Goal: Task Accomplishment & Management: Manage account settings

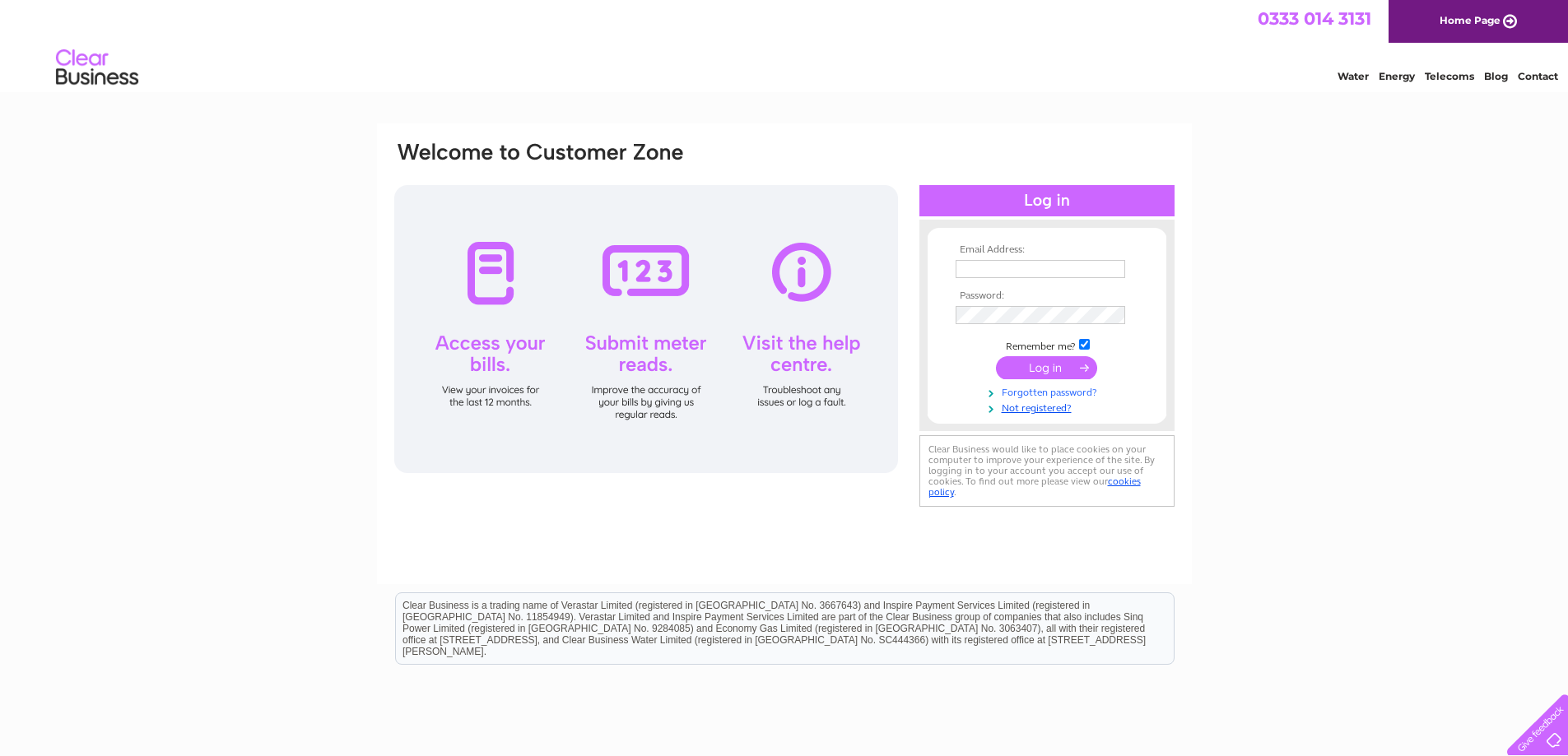
type input "tncrosby@outlook.com"
click at [1073, 391] on link "Forgotten password?" at bounding box center [1049, 391] width 186 height 16
click at [1021, 359] on input "submit" at bounding box center [1046, 368] width 101 height 23
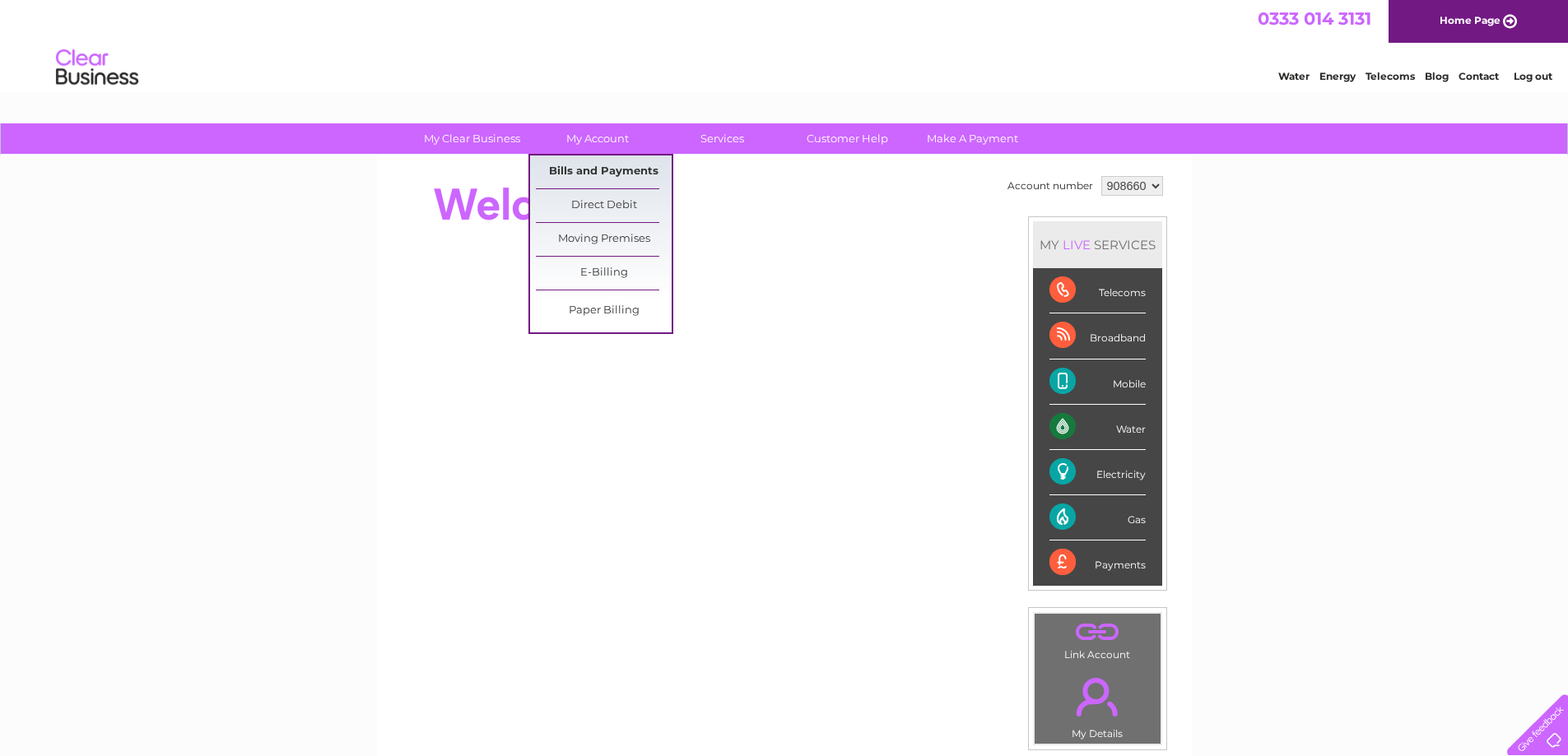
click at [601, 170] on link "Bills and Payments" at bounding box center [604, 172] width 136 height 33
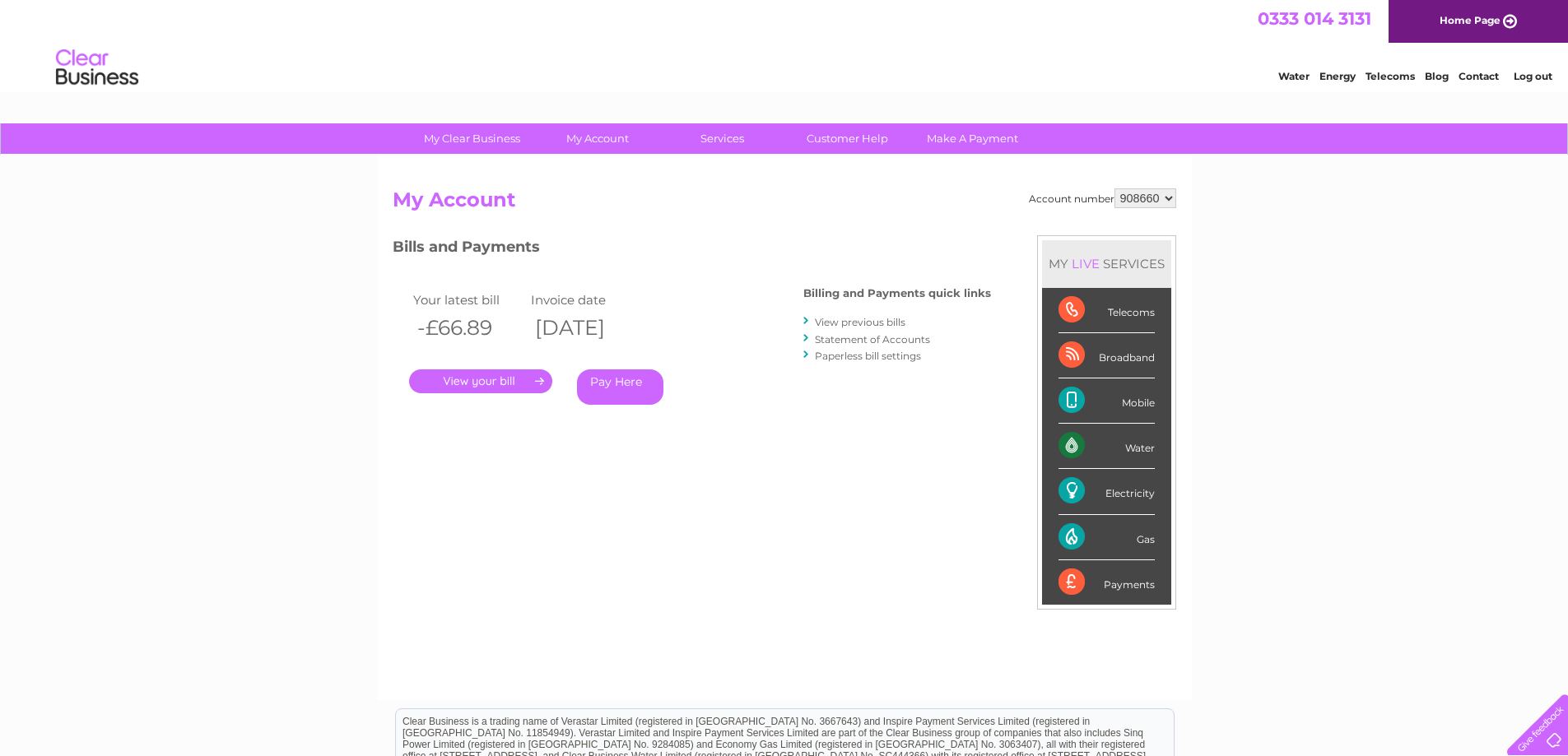
click at [490, 380] on link "." at bounding box center [480, 381] width 143 height 24
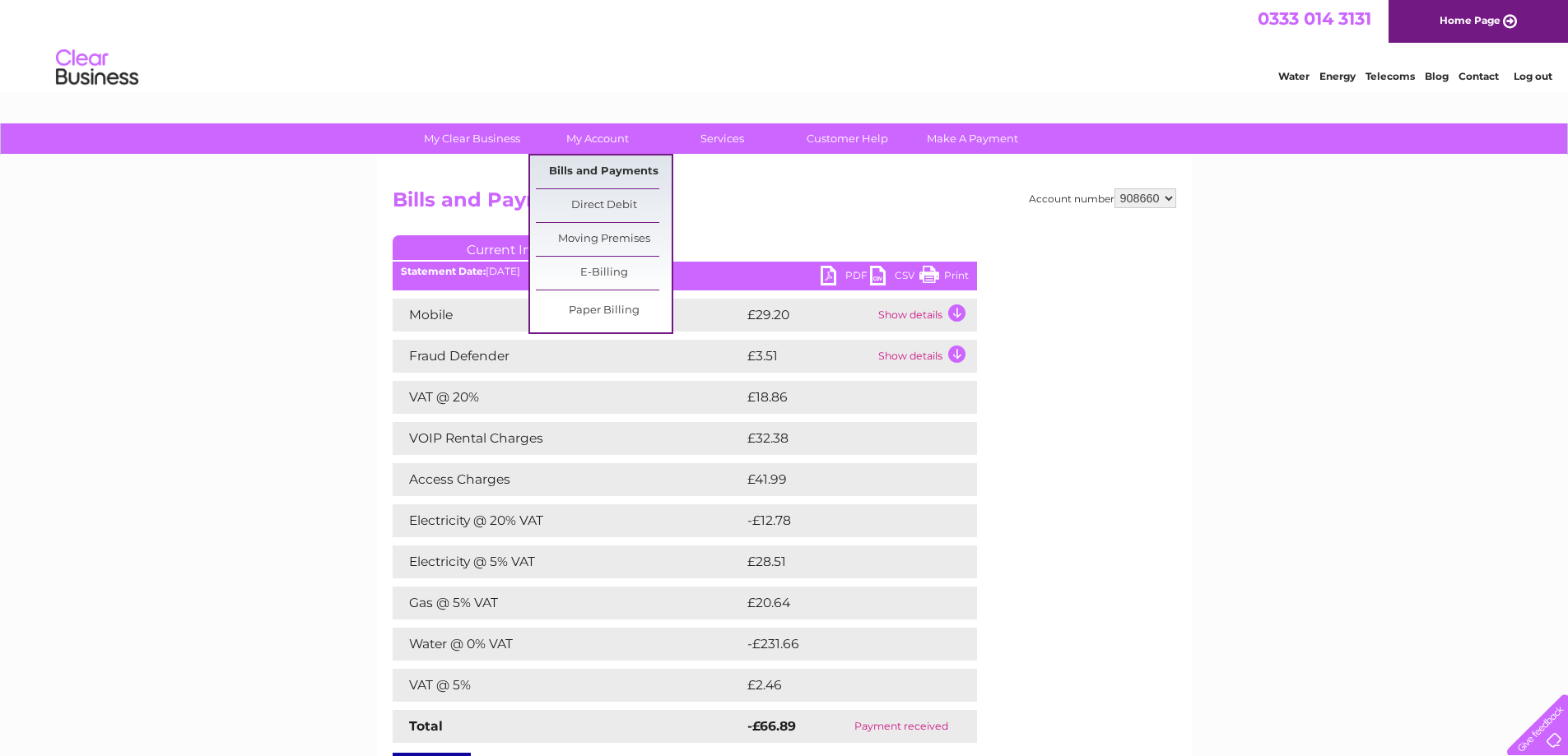
click at [604, 172] on link "Bills and Payments" at bounding box center [604, 172] width 136 height 33
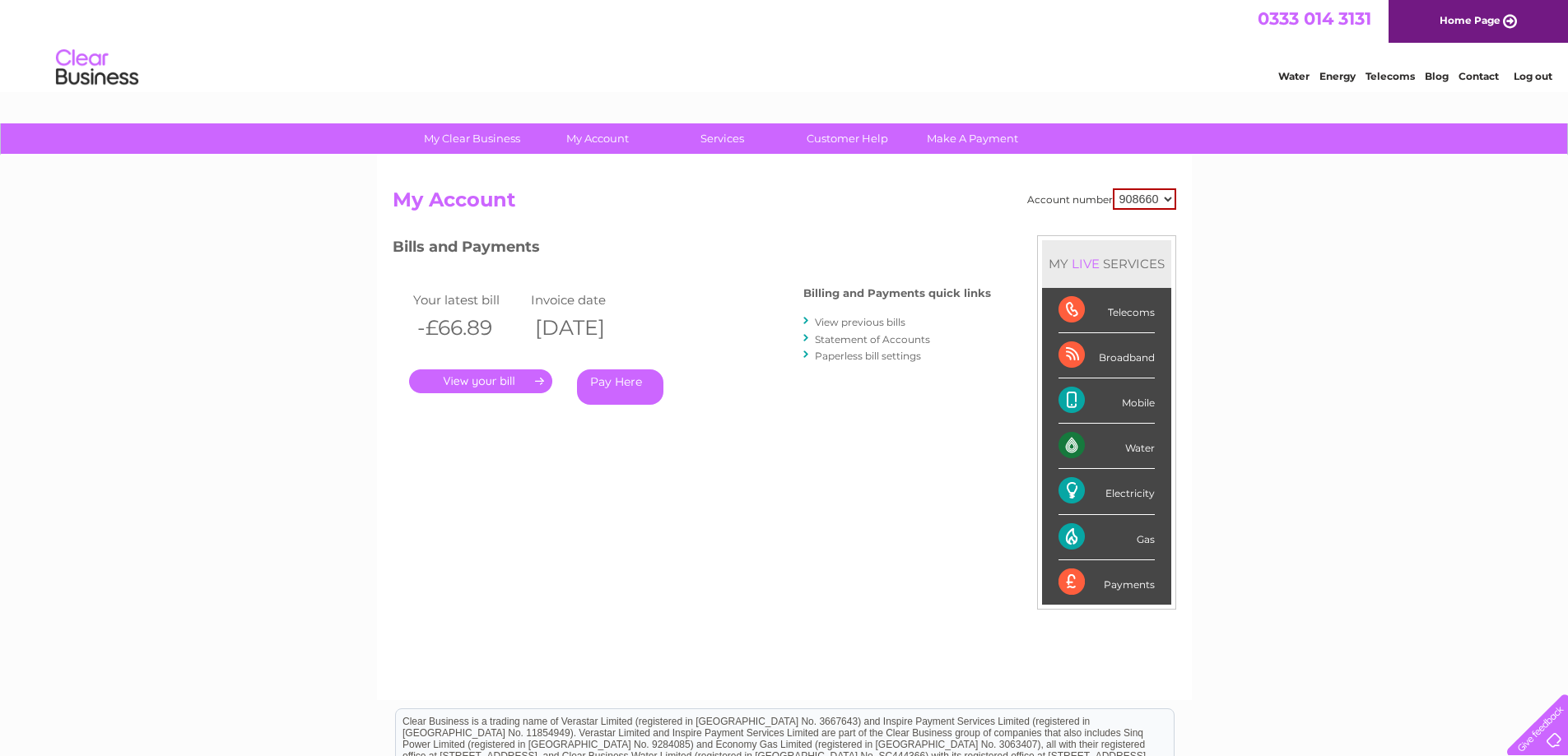
click at [885, 325] on link "View previous bills" at bounding box center [860, 322] width 90 height 12
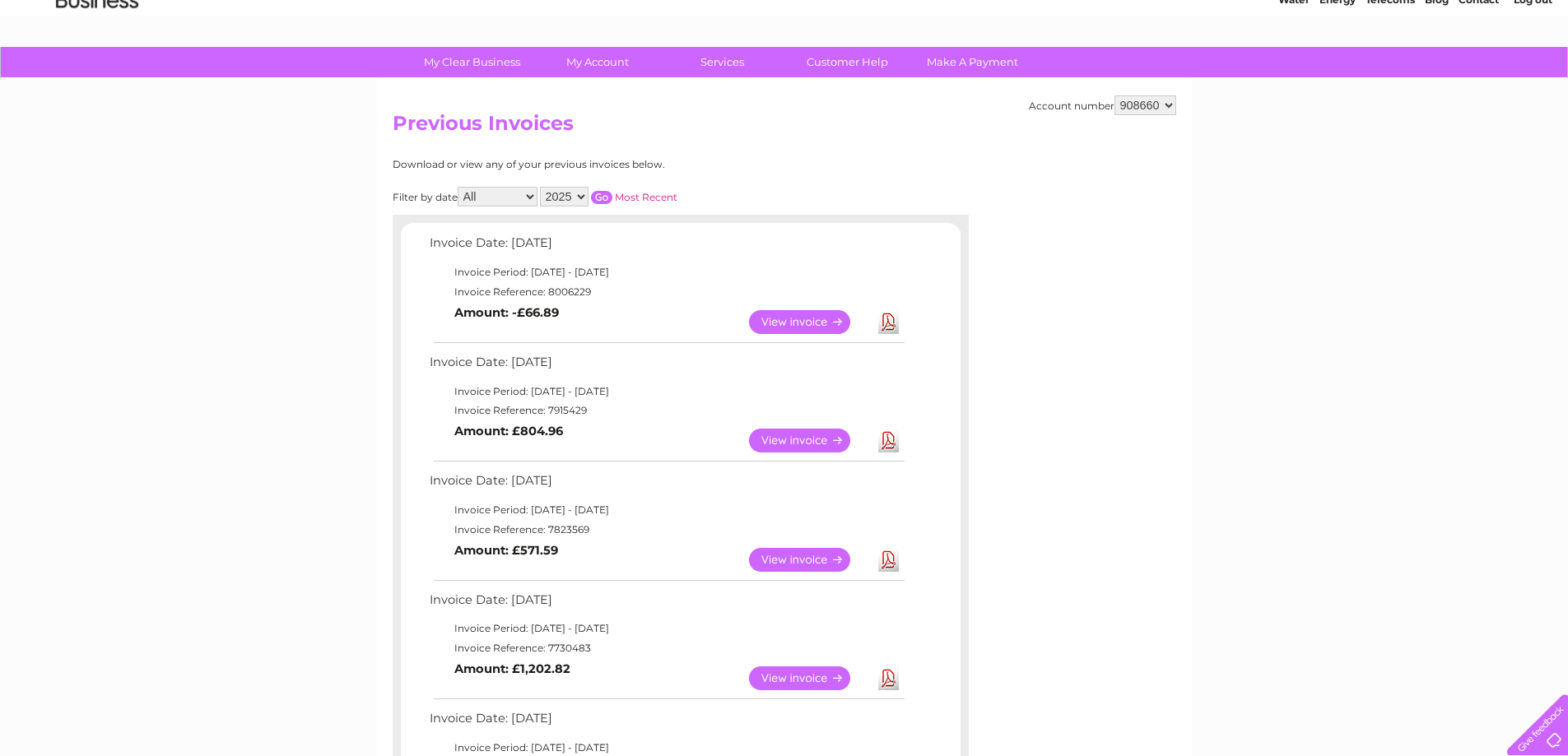
scroll to position [165, 0]
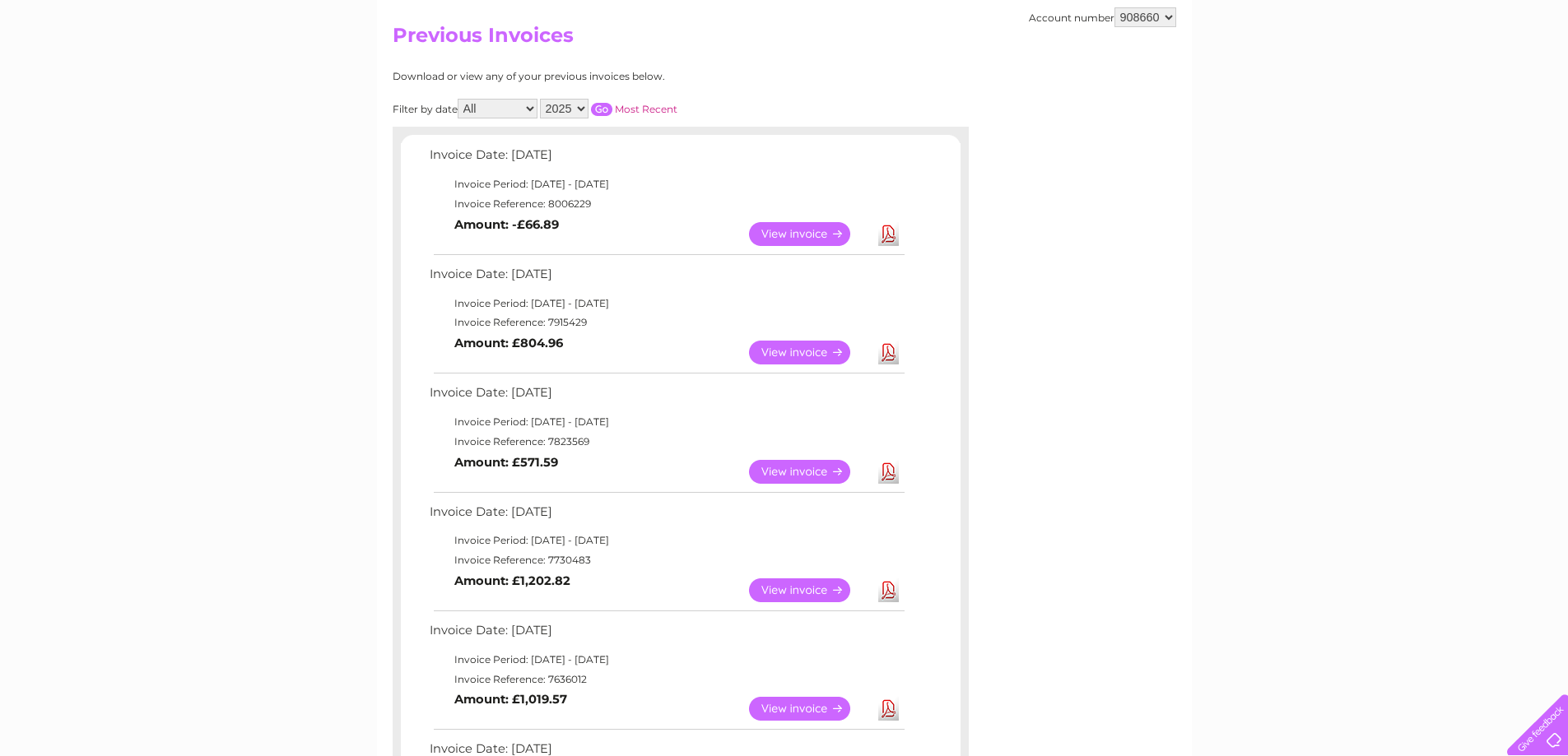
click at [814, 355] on link "View" at bounding box center [810, 353] width 121 height 24
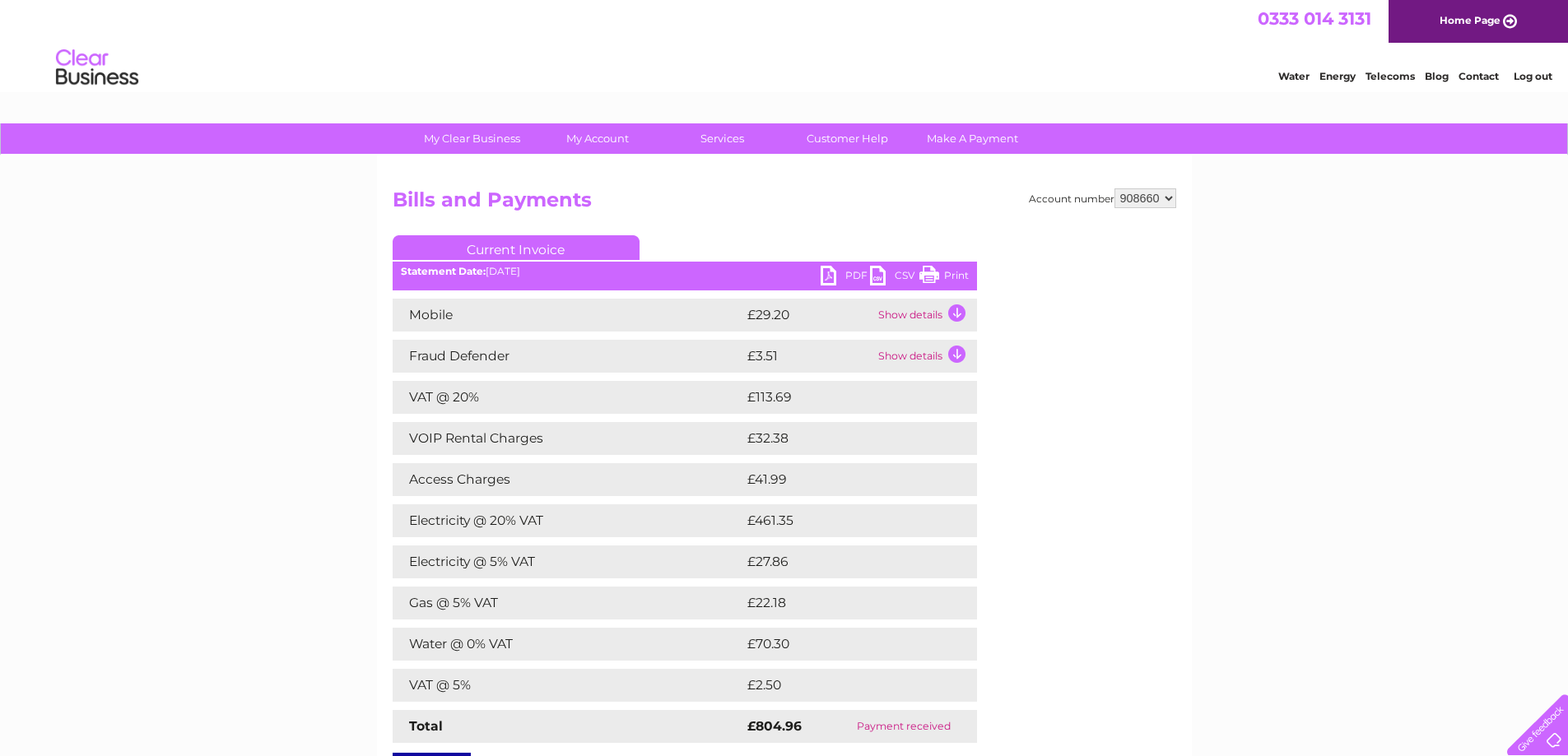
click at [946, 272] on link "Print" at bounding box center [944, 278] width 49 height 24
